Goal: Answer question/provide support: Share knowledge or assist other users

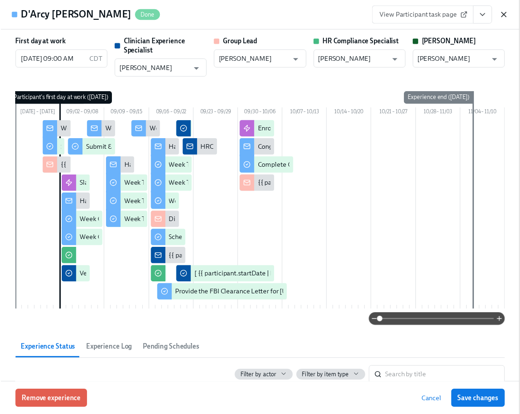
scroll to position [1790, 0]
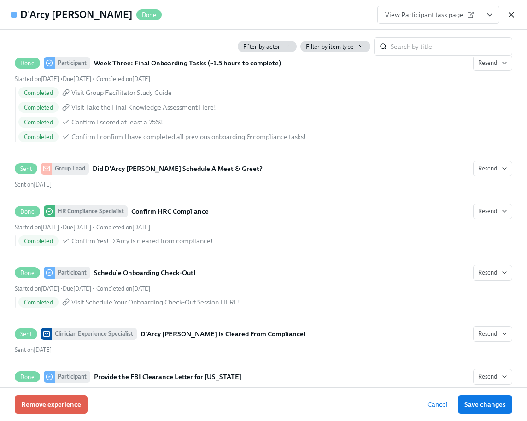
click at [511, 12] on icon "button" at bounding box center [511, 14] width 9 height 9
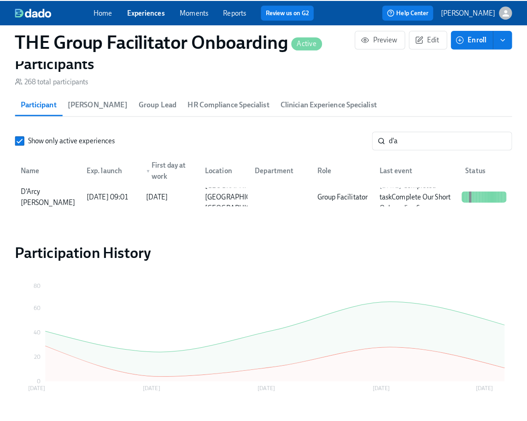
scroll to position [0, 13178]
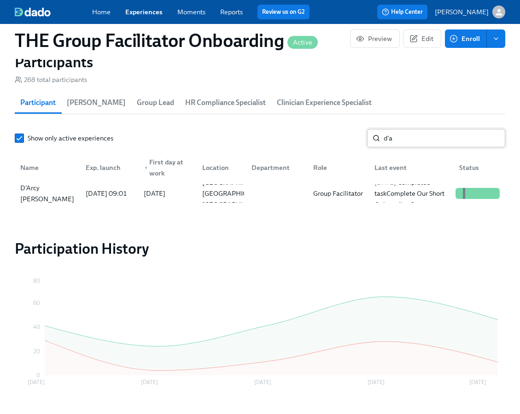
click at [406, 140] on input "d'a" at bounding box center [445, 138] width 122 height 18
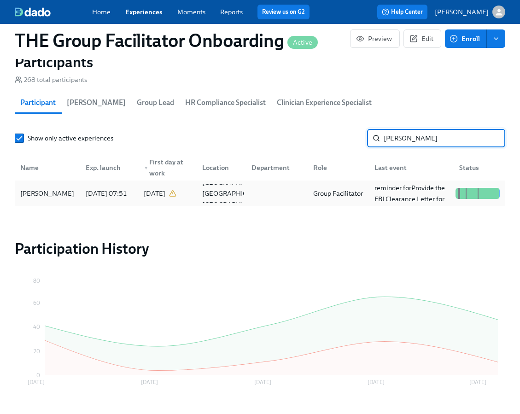
click at [68, 197] on div "[PERSON_NAME]" at bounding box center [47, 193] width 61 height 11
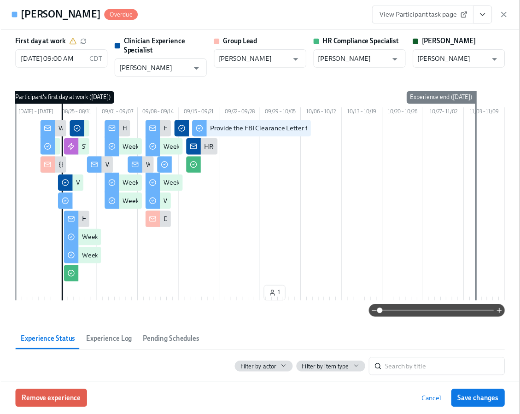
scroll to position [0, 13185]
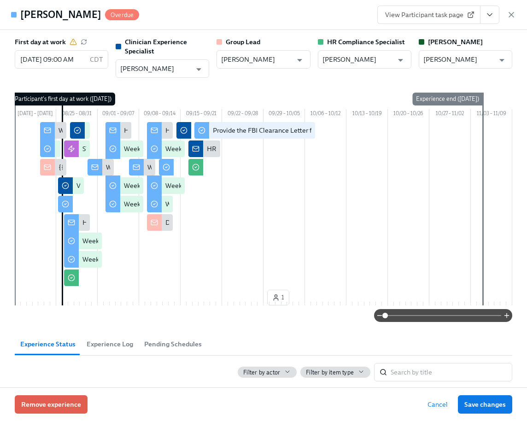
click at [505, 13] on div "View Participant task page" at bounding box center [446, 15] width 139 height 18
click at [507, 13] on icon "button" at bounding box center [511, 14] width 9 height 9
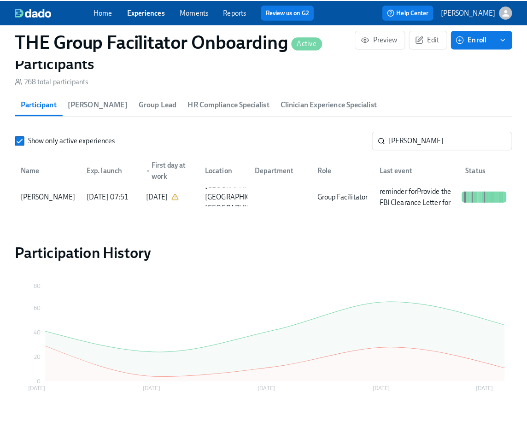
scroll to position [0, 13178]
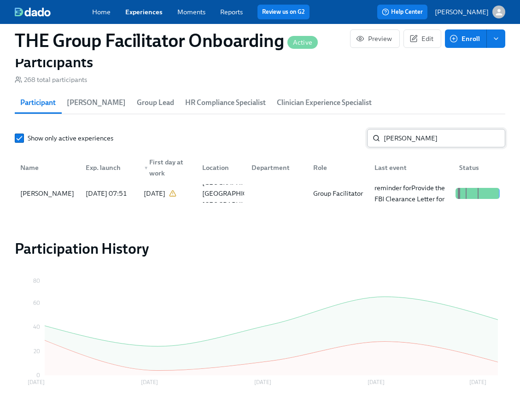
click at [403, 143] on input "[PERSON_NAME]" at bounding box center [445, 138] width 122 height 18
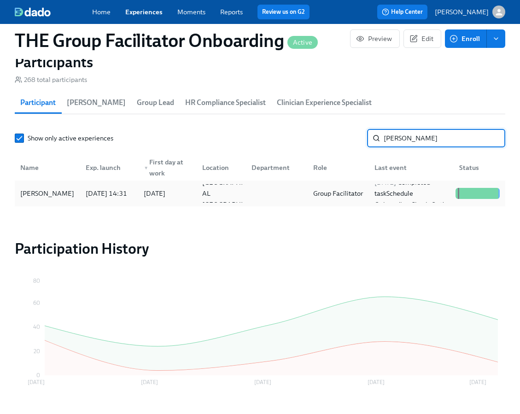
type input "[PERSON_NAME]"
click at [48, 199] on div "[PERSON_NAME]" at bounding box center [47, 193] width 61 height 11
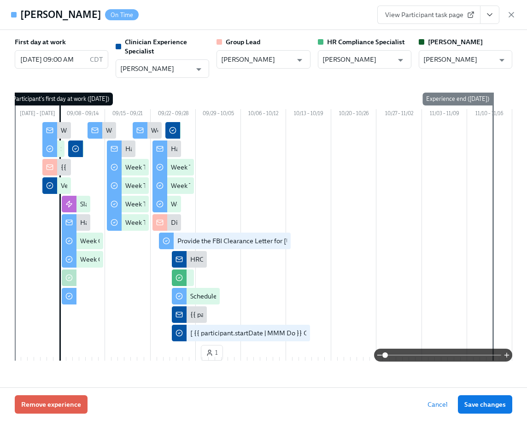
click at [490, 12] on icon "View task page" at bounding box center [489, 14] width 9 height 9
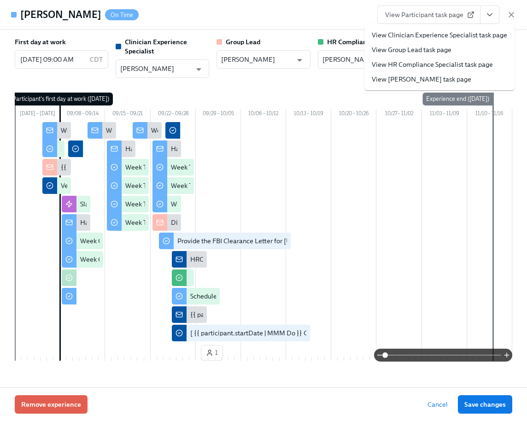
click at [442, 38] on link "View Clinician Experience Specialist task page" at bounding box center [439, 34] width 135 height 9
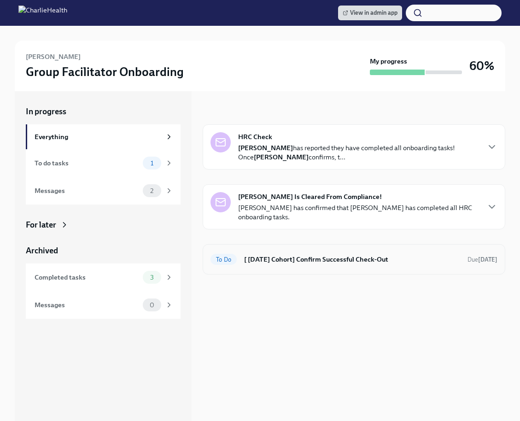
click at [262, 259] on h6 "[ [DATE] Cohort] Confirm Successful Check-Out" at bounding box center [352, 259] width 216 height 10
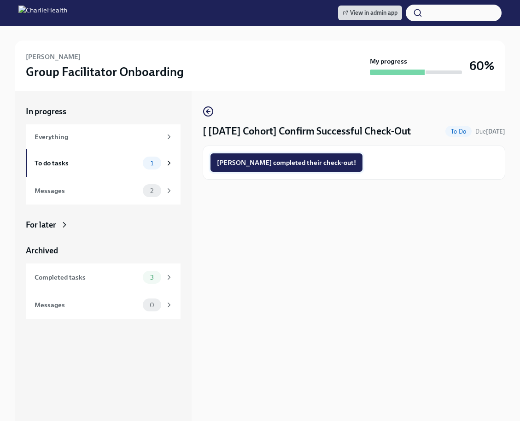
click at [281, 160] on span "Philecia completed their check-out!" at bounding box center [286, 162] width 139 height 9
